Goal: Find specific page/section: Find specific page/section

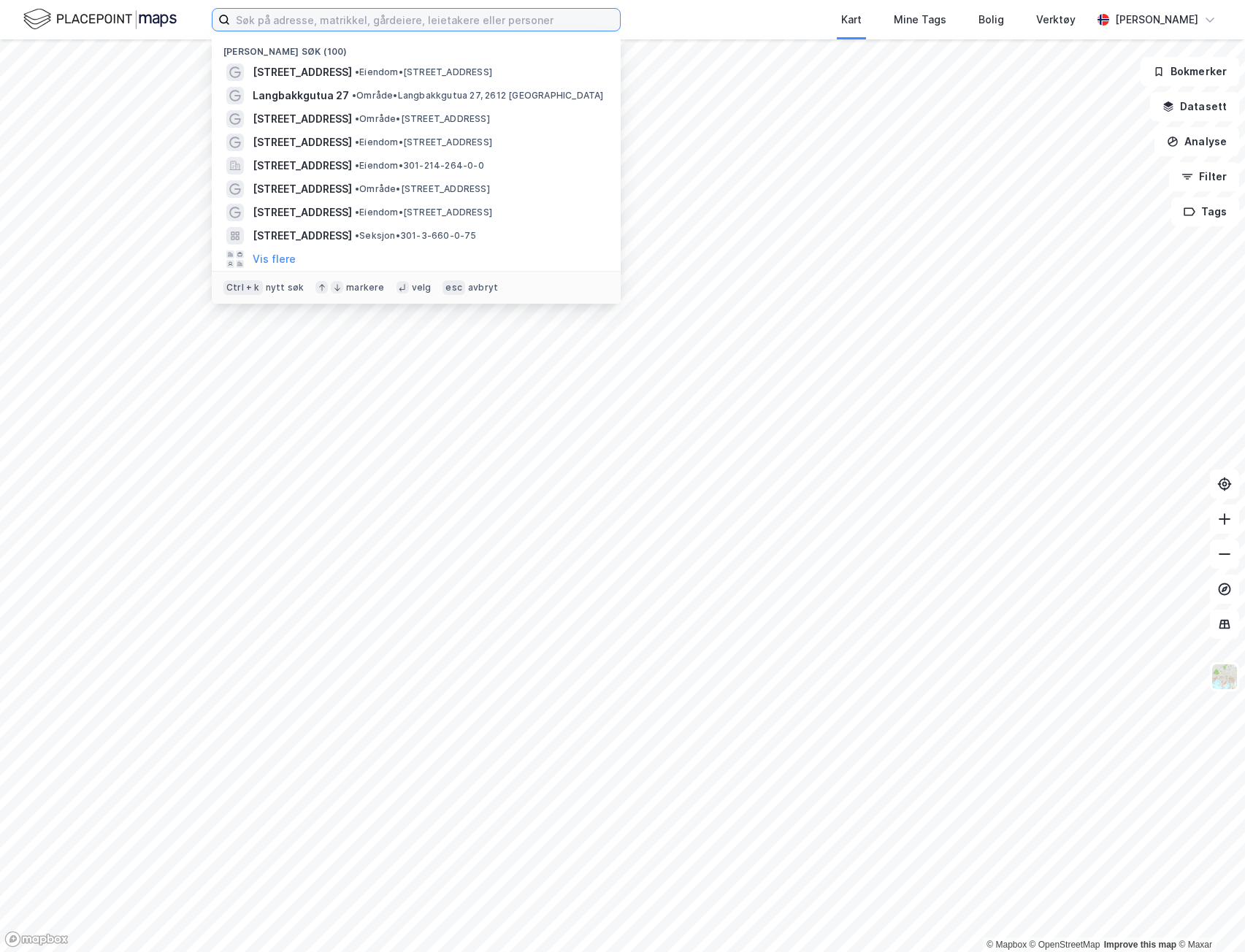
click at [300, 29] on input at bounding box center [425, 20] width 390 height 22
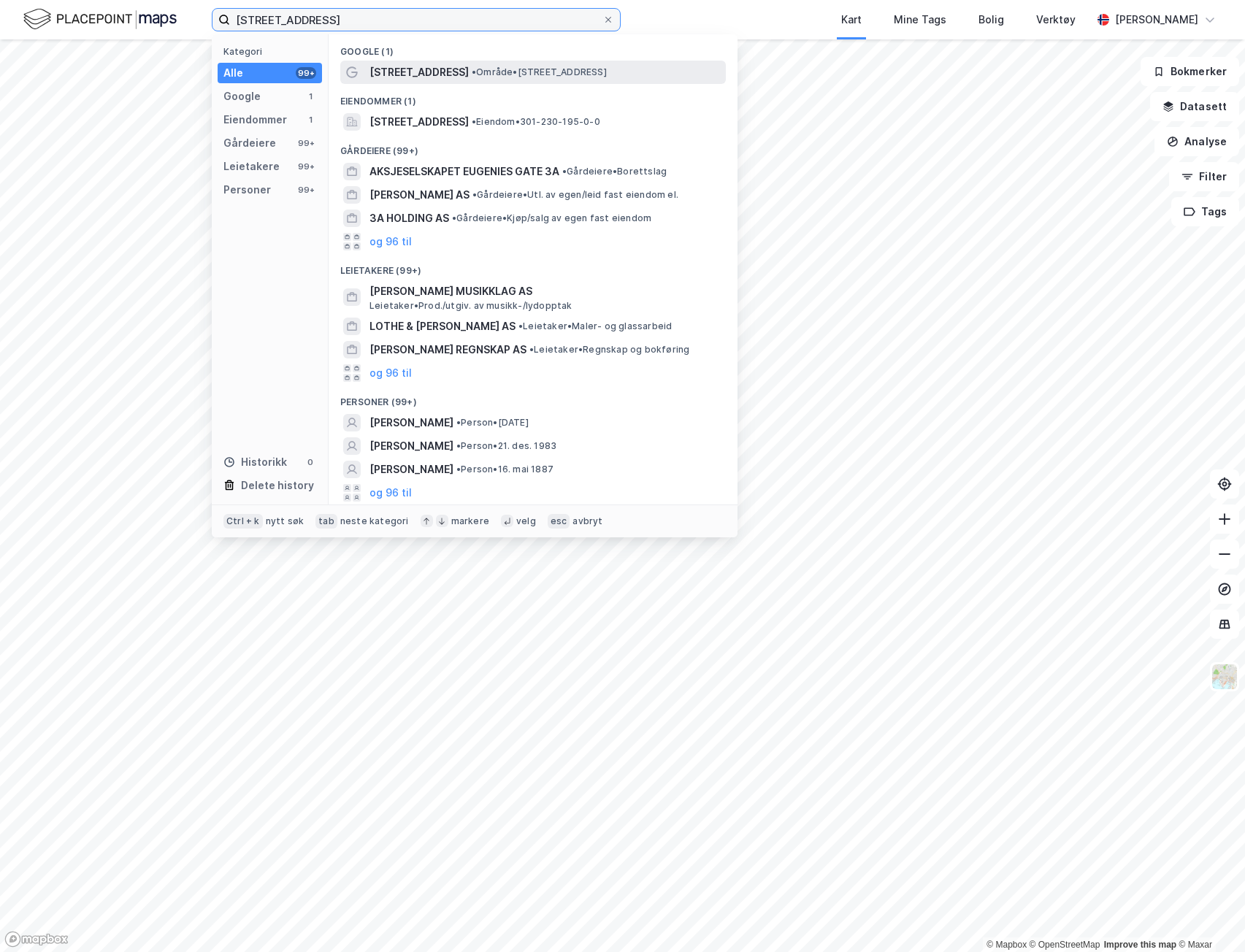
type input "[STREET_ADDRESS]"
click at [442, 75] on span "[STREET_ADDRESS]" at bounding box center [419, 72] width 99 height 17
